Goal: Information Seeking & Learning: Learn about a topic

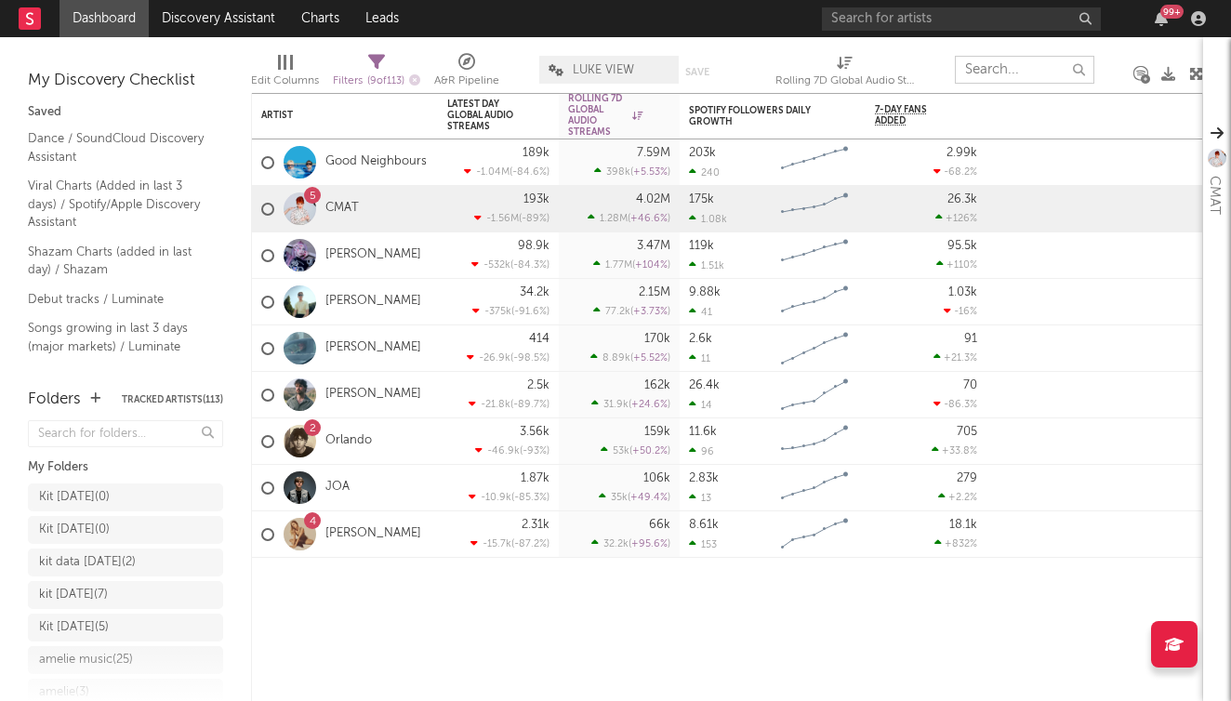
click at [1025, 74] on input "text" at bounding box center [1024, 70] width 139 height 28
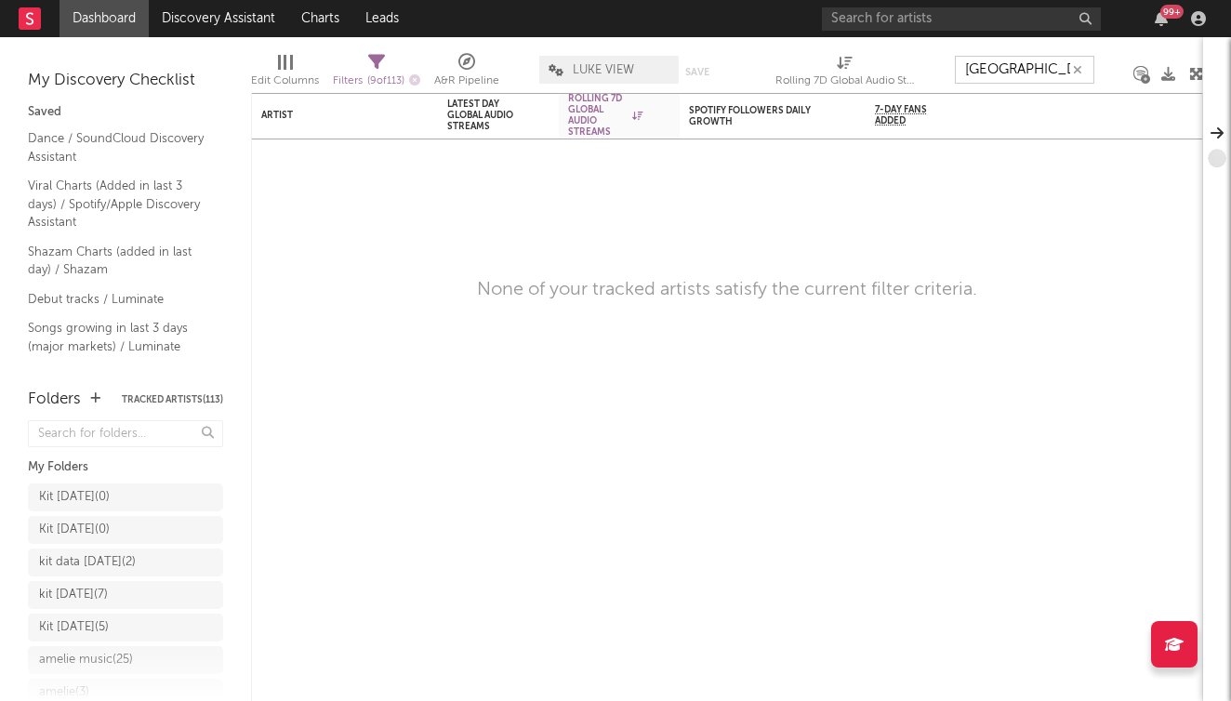
type input "[GEOGRAPHIC_DATA]"
click at [99, 25] on link "Dashboard" at bounding box center [104, 18] width 89 height 37
click at [221, 15] on link "Discovery Assistant" at bounding box center [218, 18] width 139 height 37
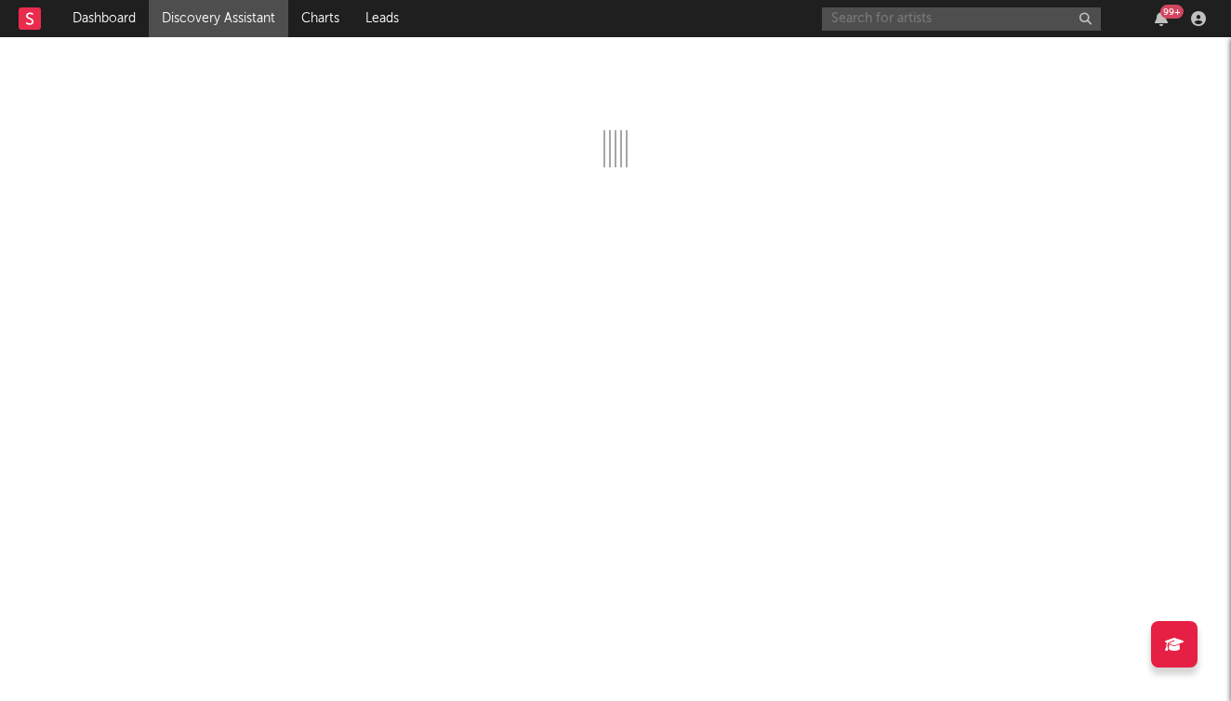
click at [932, 23] on input "text" at bounding box center [961, 18] width 279 height 23
type input "[GEOGRAPHIC_DATA]"
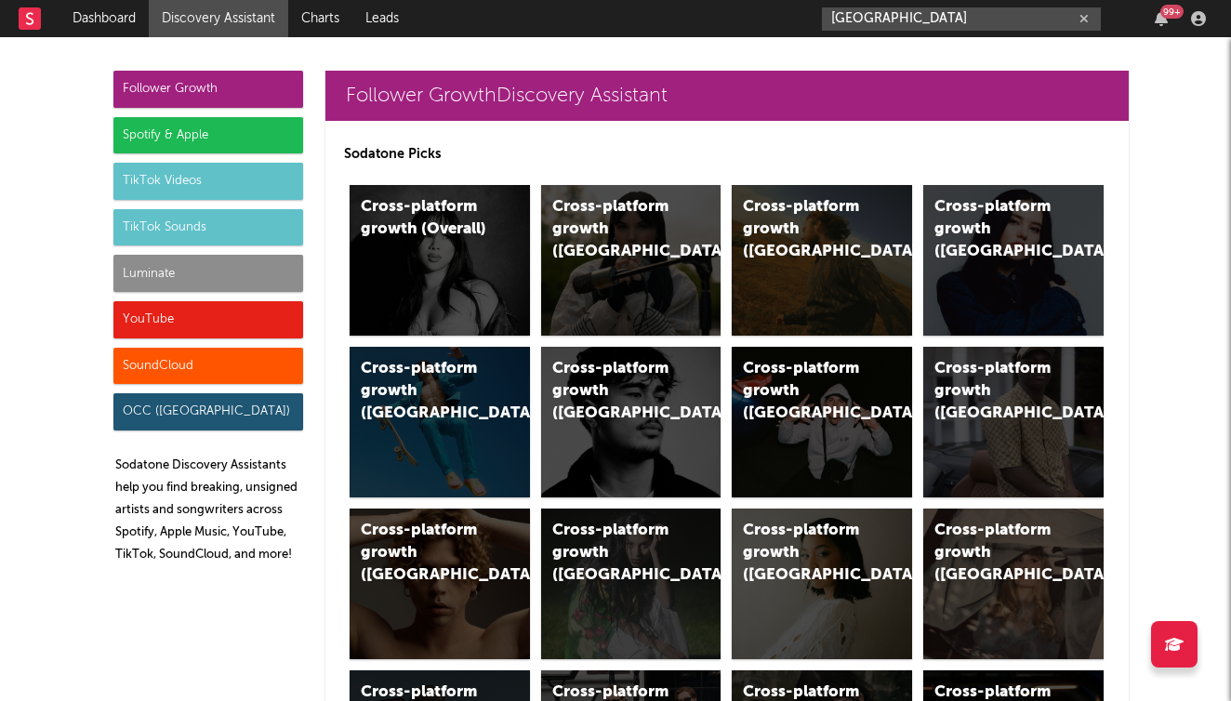
drag, startPoint x: 932, startPoint y: 15, endPoint x: 777, endPoint y: 12, distance: 155.3
click at [777, 12] on nav "Dashboard Discovery Assistant Charts Leads [GEOGRAPHIC_DATA] 99 +" at bounding box center [615, 18] width 1231 height 37
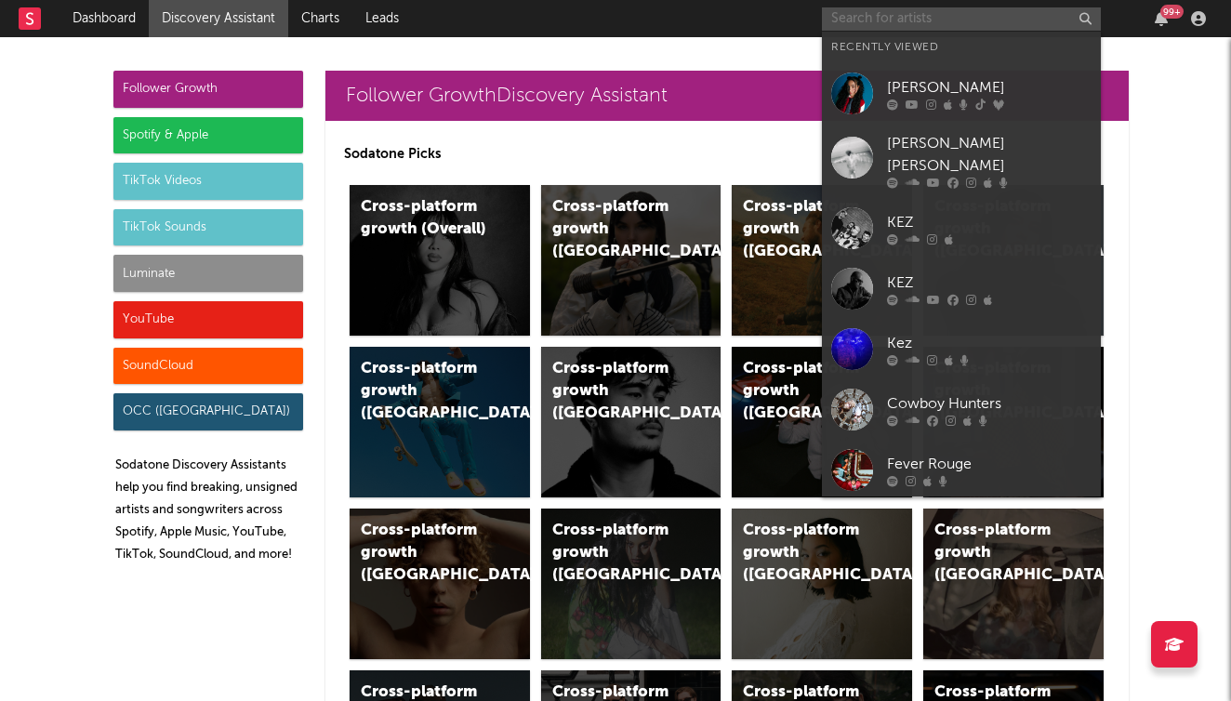
paste input "[URL][DOMAIN_NAME]"
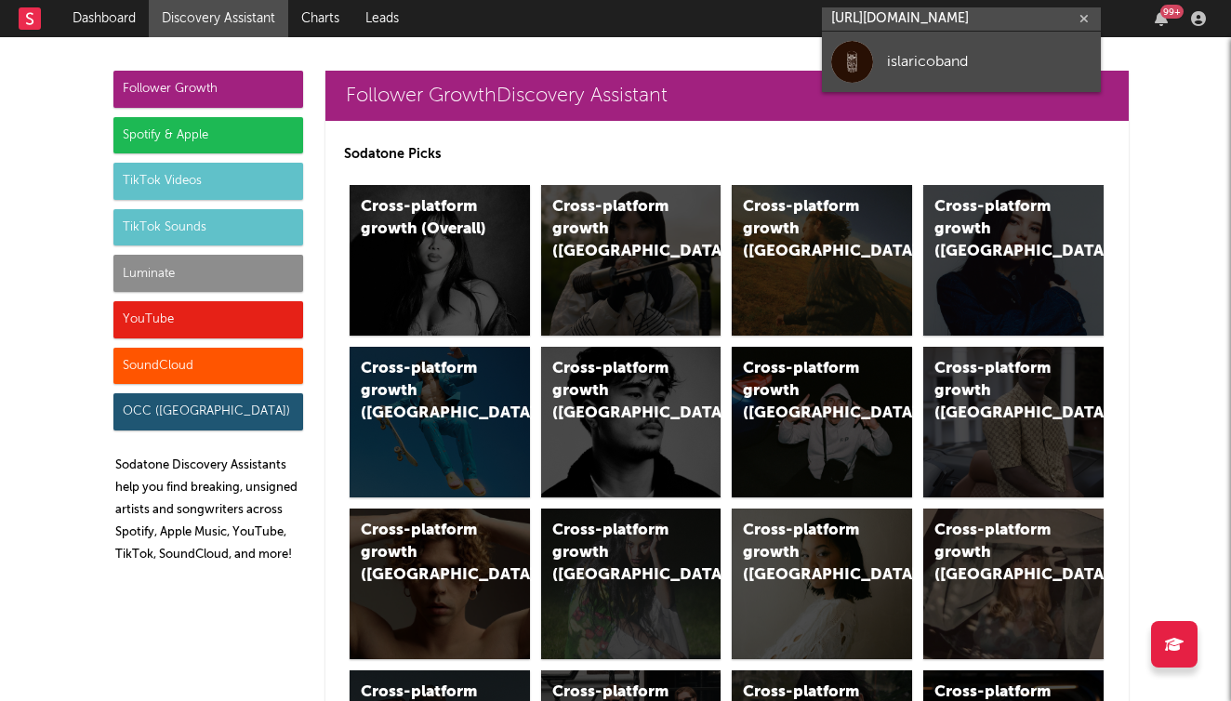
type input "[URL][DOMAIN_NAME]"
click at [989, 59] on div "islaricoband" at bounding box center [989, 61] width 205 height 22
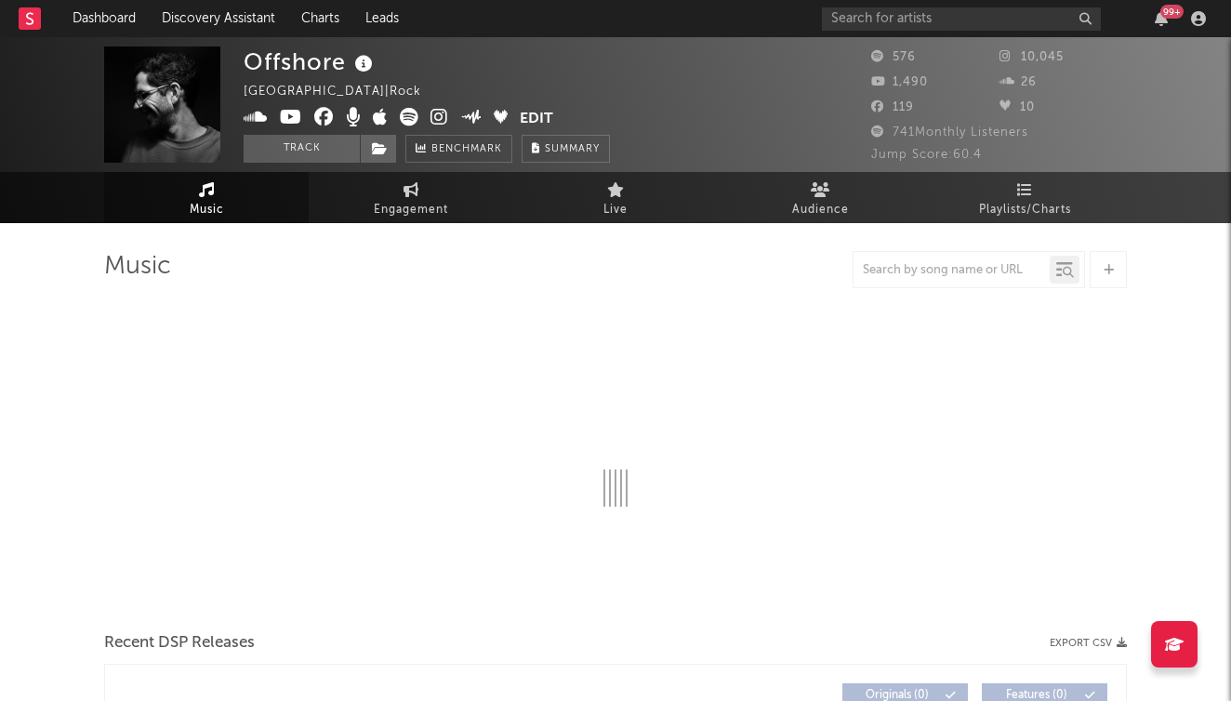
select select "1w"
